Goal: Task Accomplishment & Management: Manage account settings

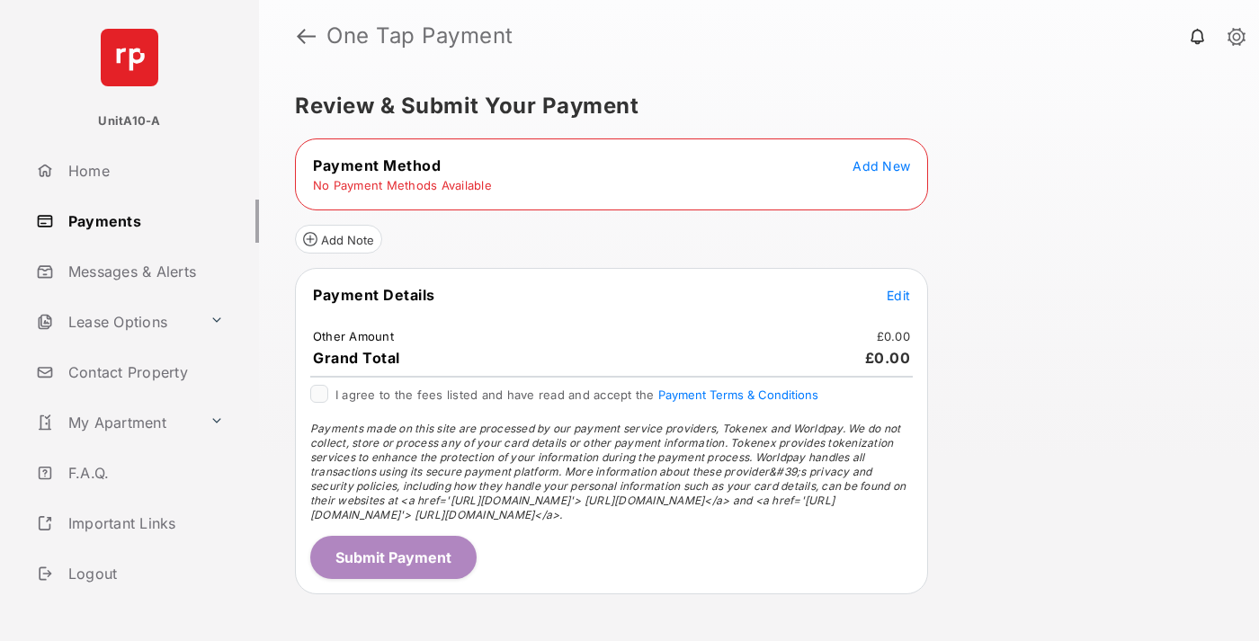
click at [881, 165] on span "Add New" at bounding box center [881, 165] width 58 height 15
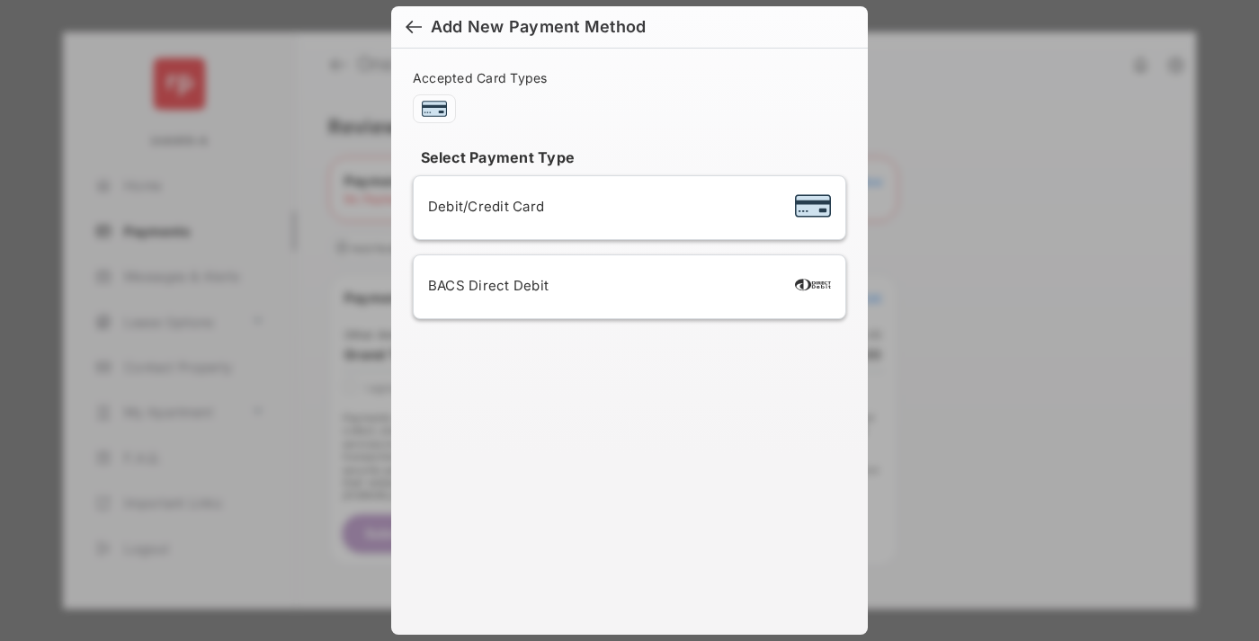
click at [481, 206] on span "Debit/Credit Card" at bounding box center [486, 206] width 116 height 17
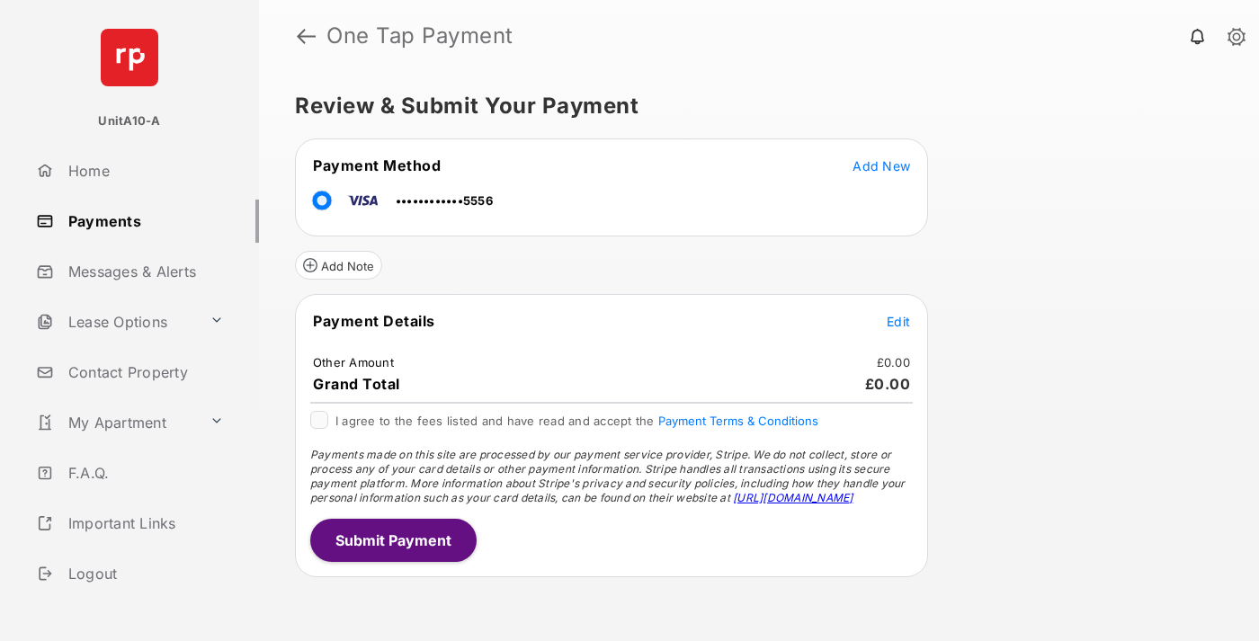
click at [898, 321] on span "Edit" at bounding box center [898, 321] width 23 height 15
